Goal: Task Accomplishment & Management: Complete application form

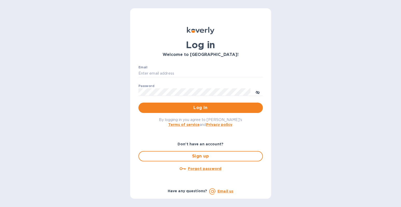
type input "[EMAIL_ADDRESS][DOMAIN_NAME]"
click at [334, 99] on div "Log in Welcome to [GEOGRAPHIC_DATA]! Email [EMAIL_ADDRESS][DOMAIN_NAME] ​ Passw…" at bounding box center [200, 103] width 401 height 207
click at [154, 104] on button "Log in" at bounding box center [200, 108] width 124 height 10
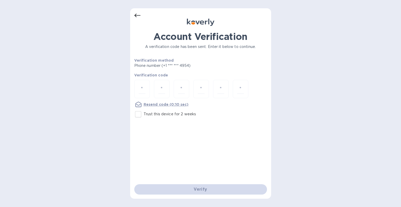
click at [138, 115] on input "Trust this device for 2 weeks" at bounding box center [138, 114] width 11 height 11
checkbox input "true"
click at [142, 89] on input "number" at bounding box center [142, 89] width 7 height 10
type input "8"
type input "1"
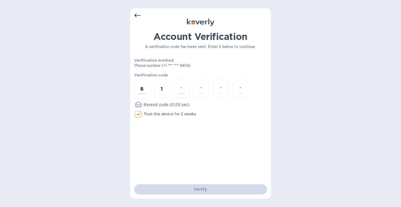
type input "2"
type input "8"
type input "0"
type input "3"
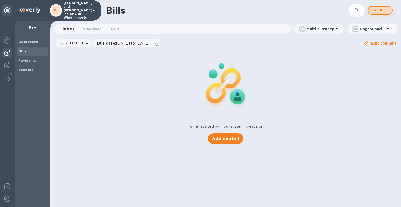
click at [382, 12] on span "Add bill" at bounding box center [380, 10] width 16 height 6
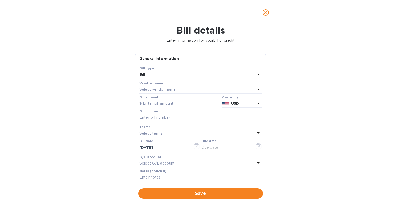
click at [172, 88] on p "Select vendor name" at bounding box center [157, 89] width 36 height 5
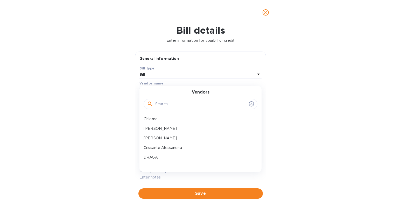
click at [172, 102] on input "text" at bounding box center [200, 104] width 91 height 8
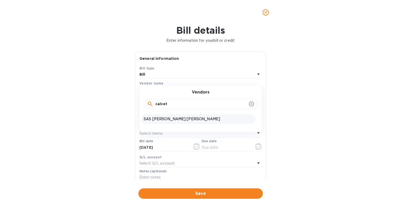
type input "calvet"
click at [175, 118] on p "SAS BENOIT VALERIE CALVET" at bounding box center [198, 118] width 110 height 5
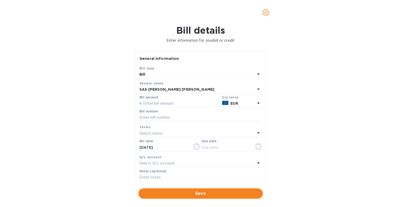
click at [350, 130] on div "Bill details Enter information for your bill or credit General information Save…" at bounding box center [200, 116] width 401 height 182
drag, startPoint x: 128, startPoint y: 207, endPoint x: 115, endPoint y: 196, distance: 17.1
click at [115, 196] on div "Bill details Enter information for your bill or credit General information Save…" at bounding box center [200, 116] width 401 height 182
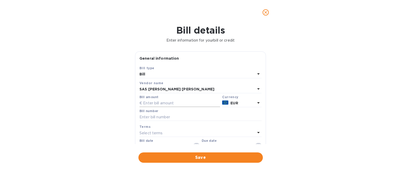
click at [163, 105] on input "text" at bounding box center [179, 104] width 81 height 8
type input "38,664.00"
click at [297, 102] on div "Bill details Enter information for your bill or credit General information Save…" at bounding box center [200, 98] width 401 height 147
click at [166, 120] on input "text" at bounding box center [200, 118] width 122 height 8
paste input "552158"
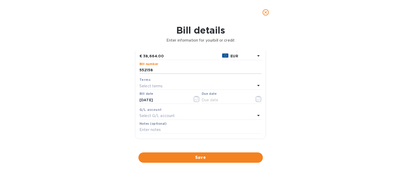
scroll to position [65, 0]
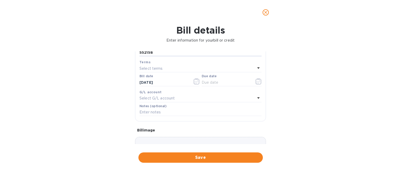
type input "552158"
click at [165, 68] on div "Select terms" at bounding box center [197, 68] width 116 height 7
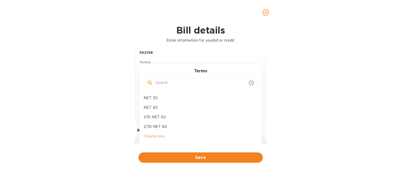
click at [114, 89] on div "Bill details Enter information for your bill or credit General information Save…" at bounding box center [200, 98] width 401 height 147
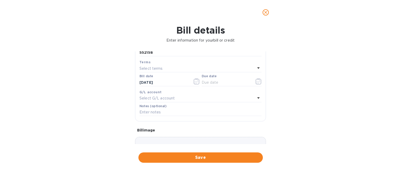
click at [334, 54] on div "Bill details Enter information for your bill or credit General information Save…" at bounding box center [200, 98] width 401 height 147
click at [211, 82] on input "text" at bounding box center [226, 83] width 49 height 8
click at [253, 83] on button "button" at bounding box center [258, 81] width 12 height 12
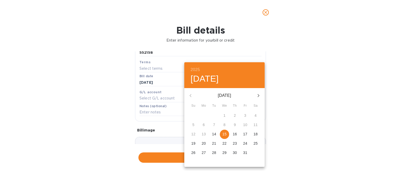
click at [224, 135] on p "15" at bounding box center [224, 134] width 4 height 5
type input "10/15/2025"
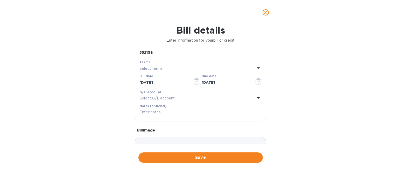
click at [173, 97] on p "Select G/L account" at bounding box center [156, 98] width 35 height 5
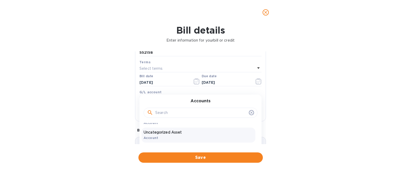
scroll to position [102, 0]
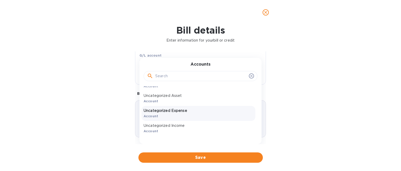
click at [178, 114] on div "Uncategorized Expense Account" at bounding box center [198, 113] width 114 height 15
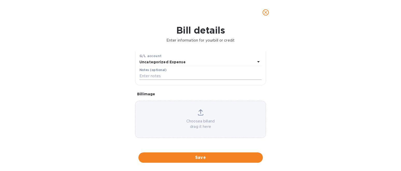
click at [154, 75] on input "text" at bounding box center [200, 77] width 122 height 8
type input "PO2084"
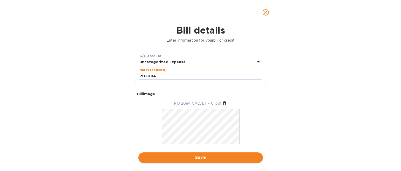
click at [159, 157] on span "Save" at bounding box center [200, 158] width 116 height 6
